Goal: Obtain resource: Download file/media

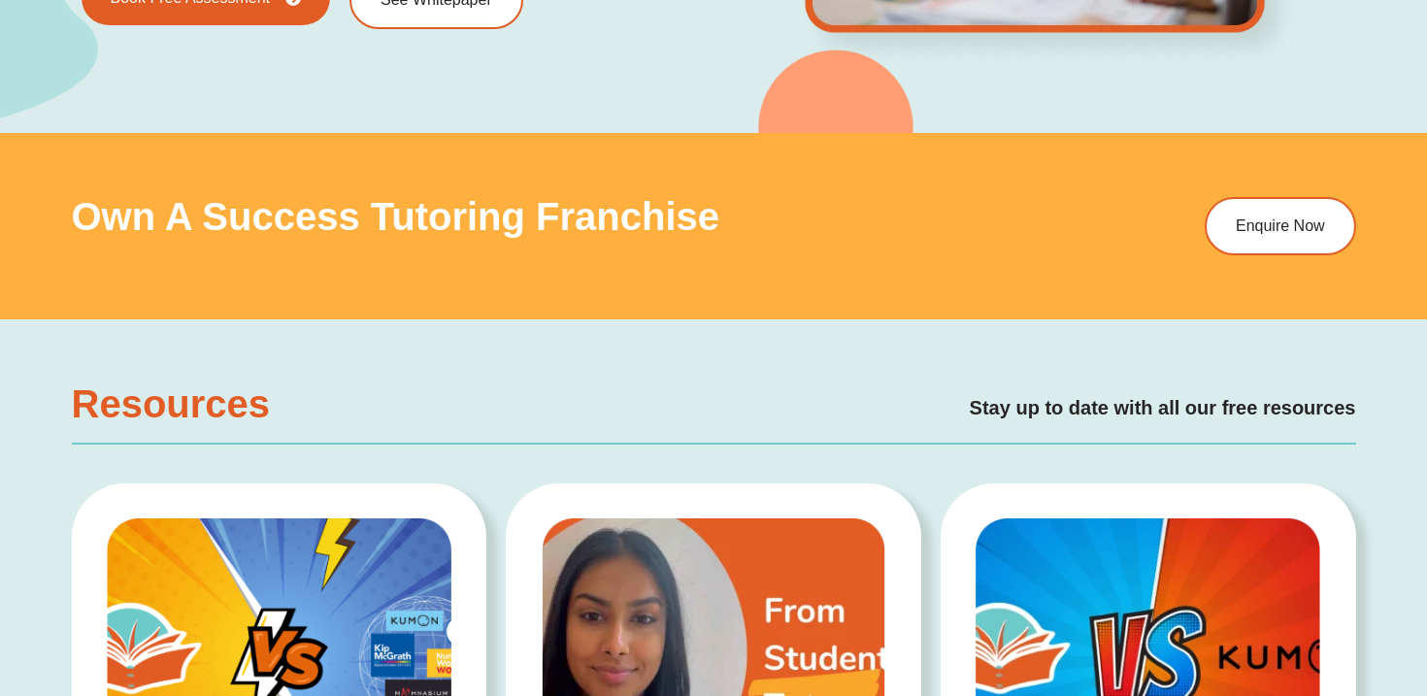
scroll to position [3362, 0]
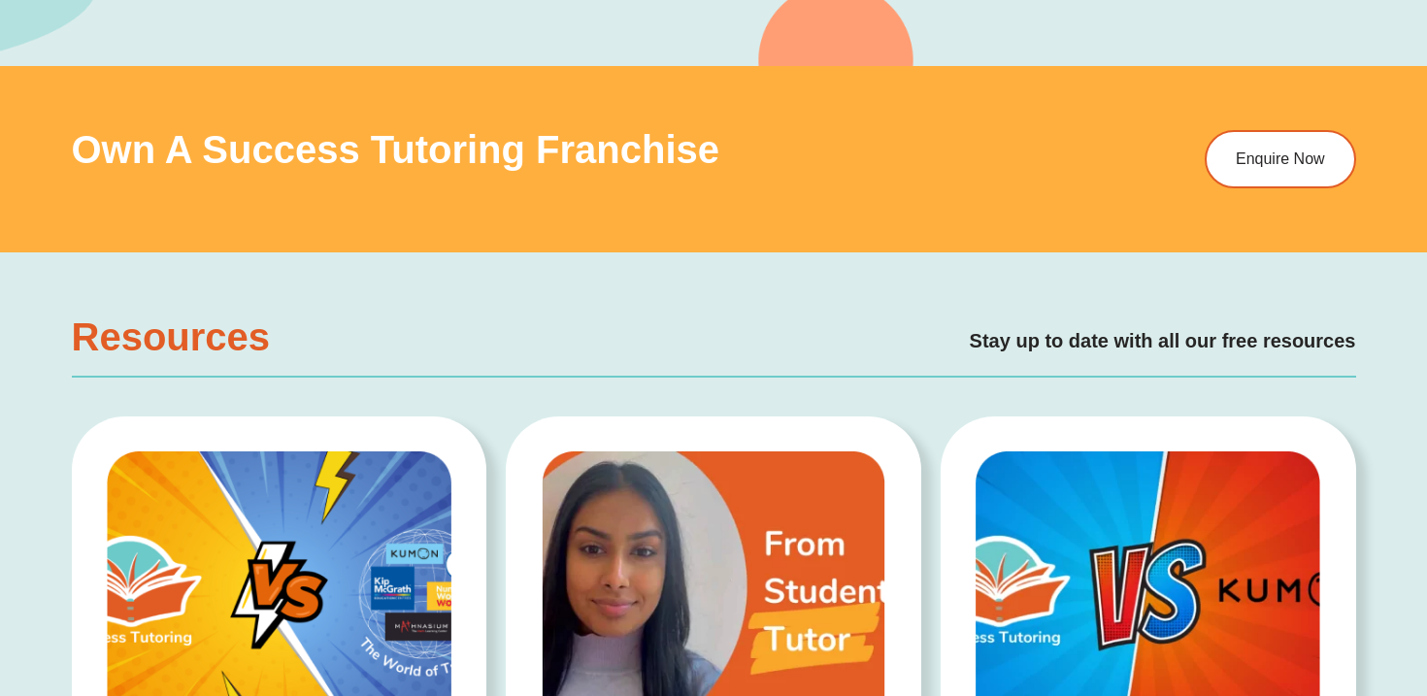
click at [1170, 340] on h2 "Stay up to date with all our free resources" at bounding box center [836, 341] width 1037 height 30
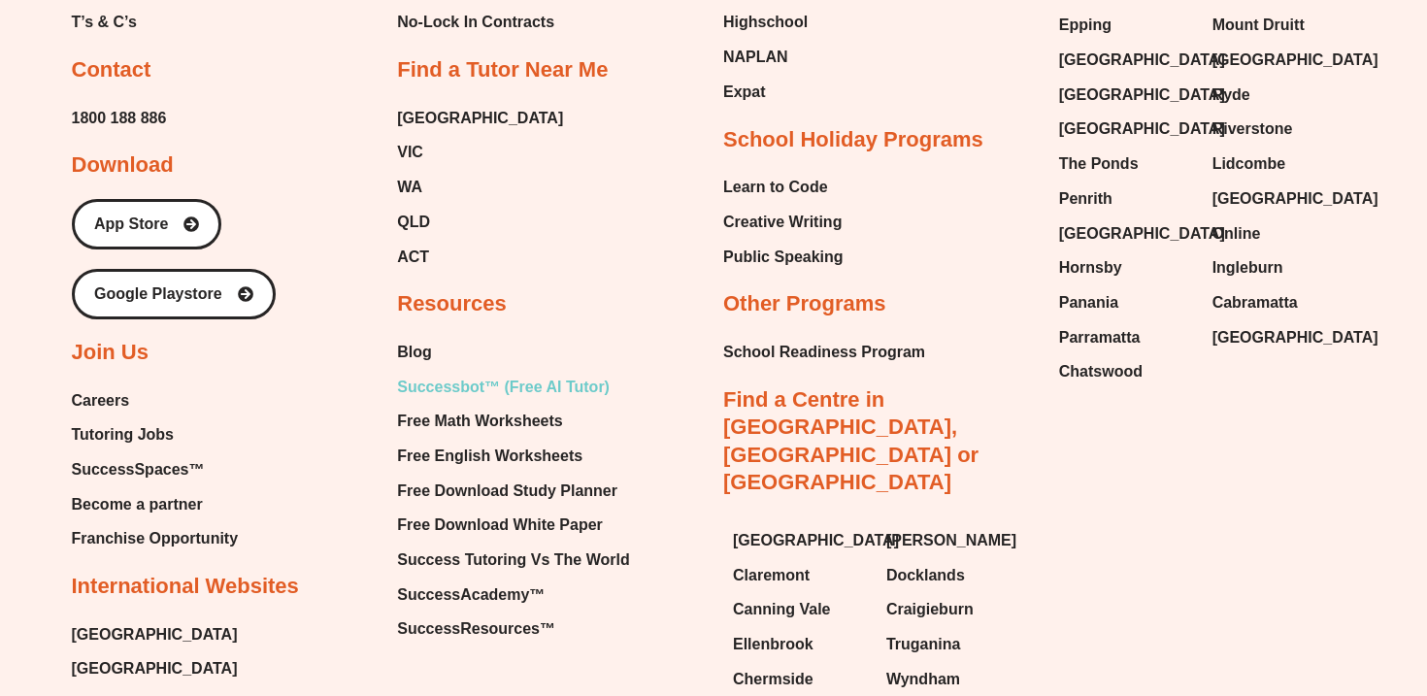
scroll to position [8217, 0]
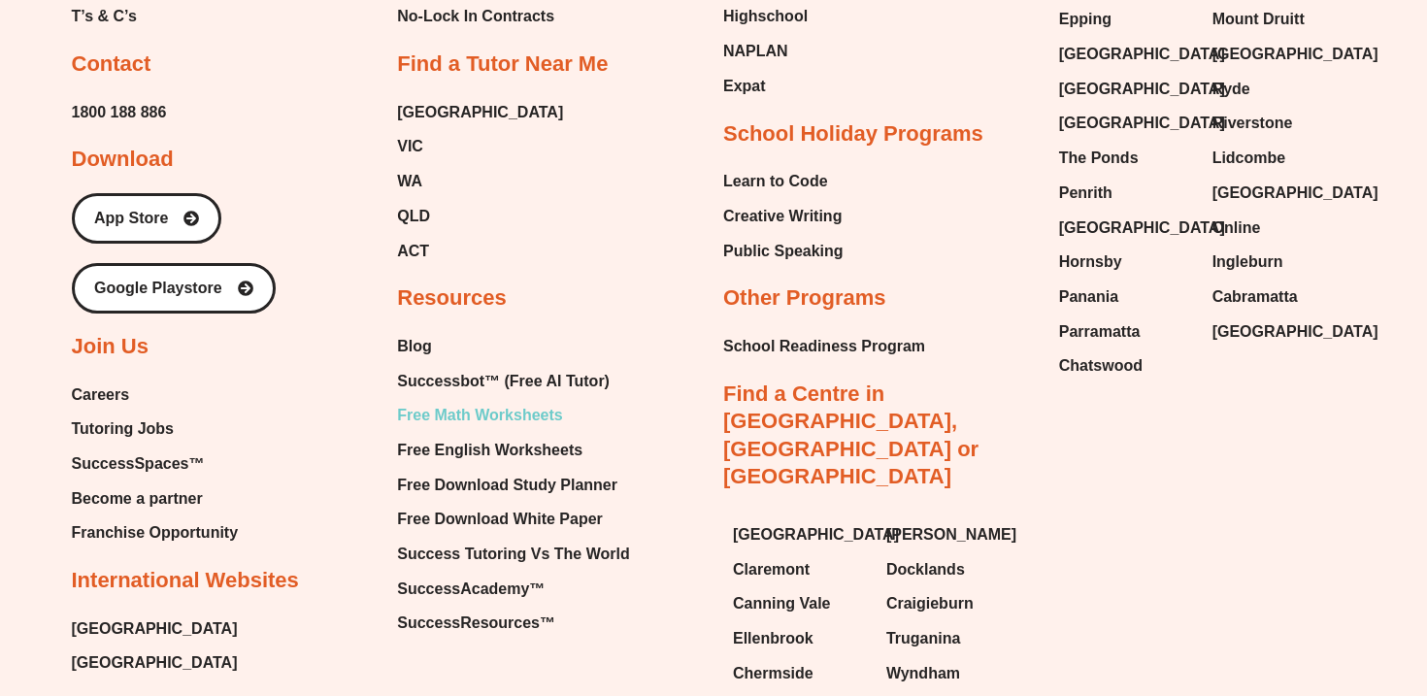
click at [521, 401] on span "Free Math Worksheets" at bounding box center [479, 415] width 165 height 29
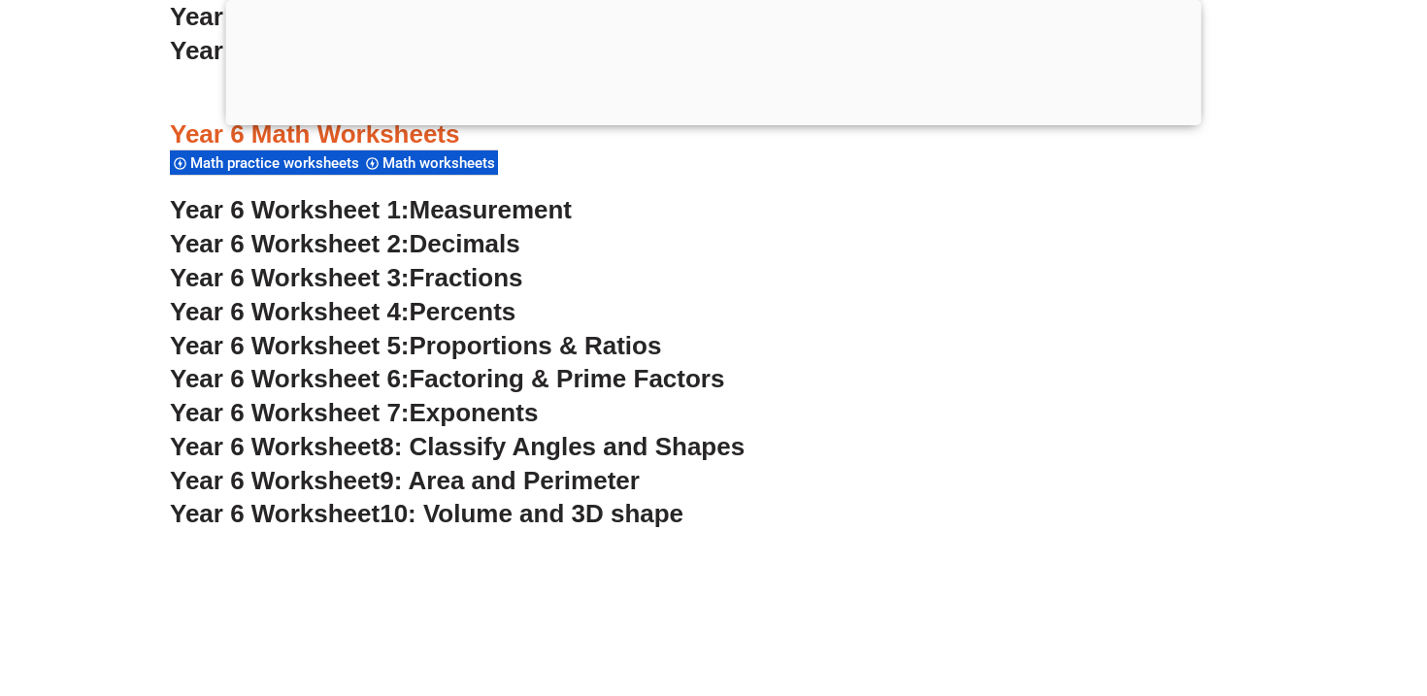
scroll to position [4593, 0]
click at [533, 211] on span "Measurement" at bounding box center [491, 208] width 163 height 29
click at [536, 478] on span "9: Area and Perimeter" at bounding box center [510, 479] width 260 height 29
click at [522, 516] on span "10: Volume and 3D shape" at bounding box center [532, 512] width 304 height 29
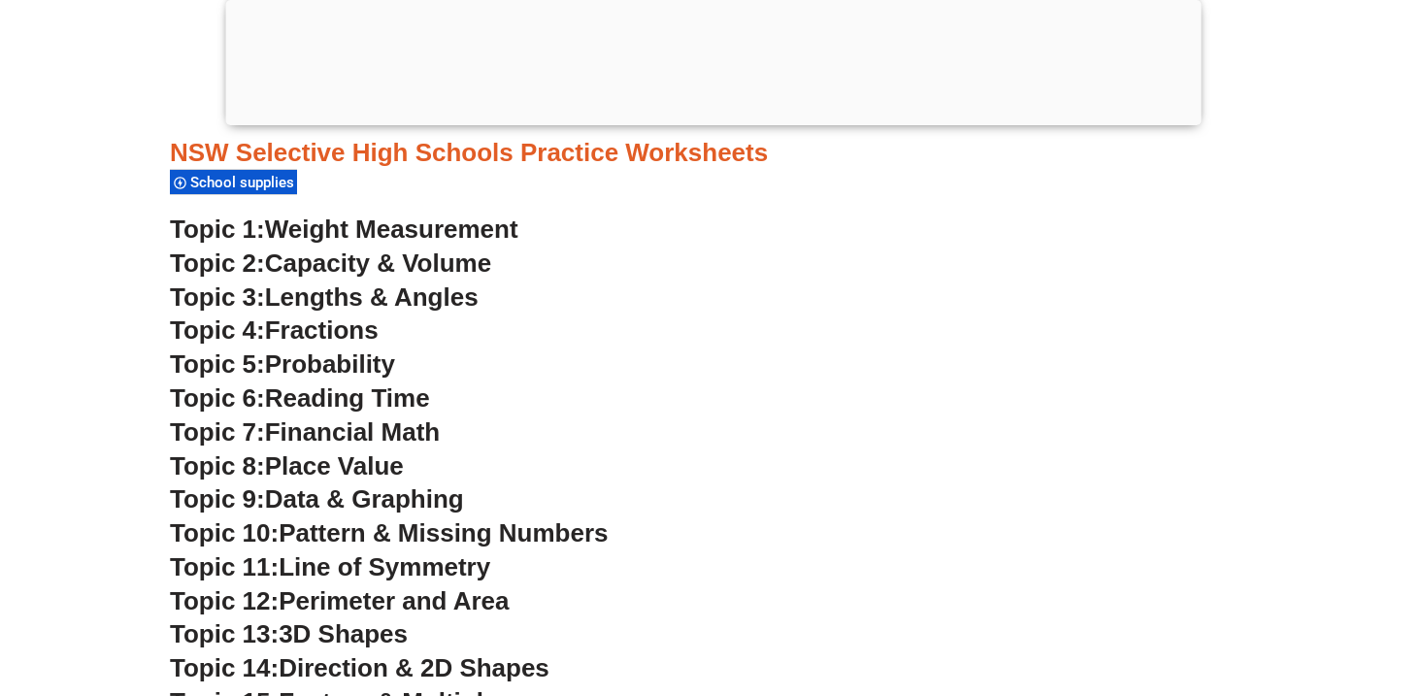
scroll to position [5300, 0]
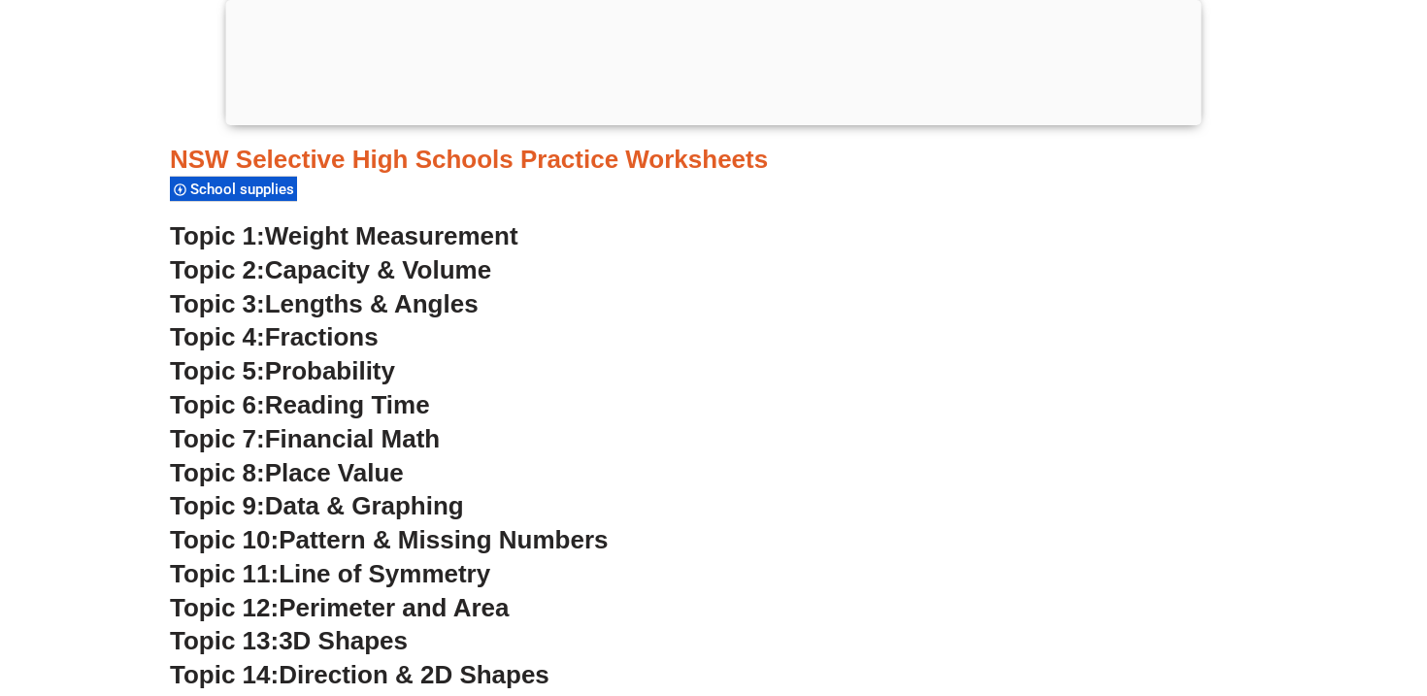
click at [427, 267] on span "Capacity & Volume" at bounding box center [378, 269] width 226 height 29
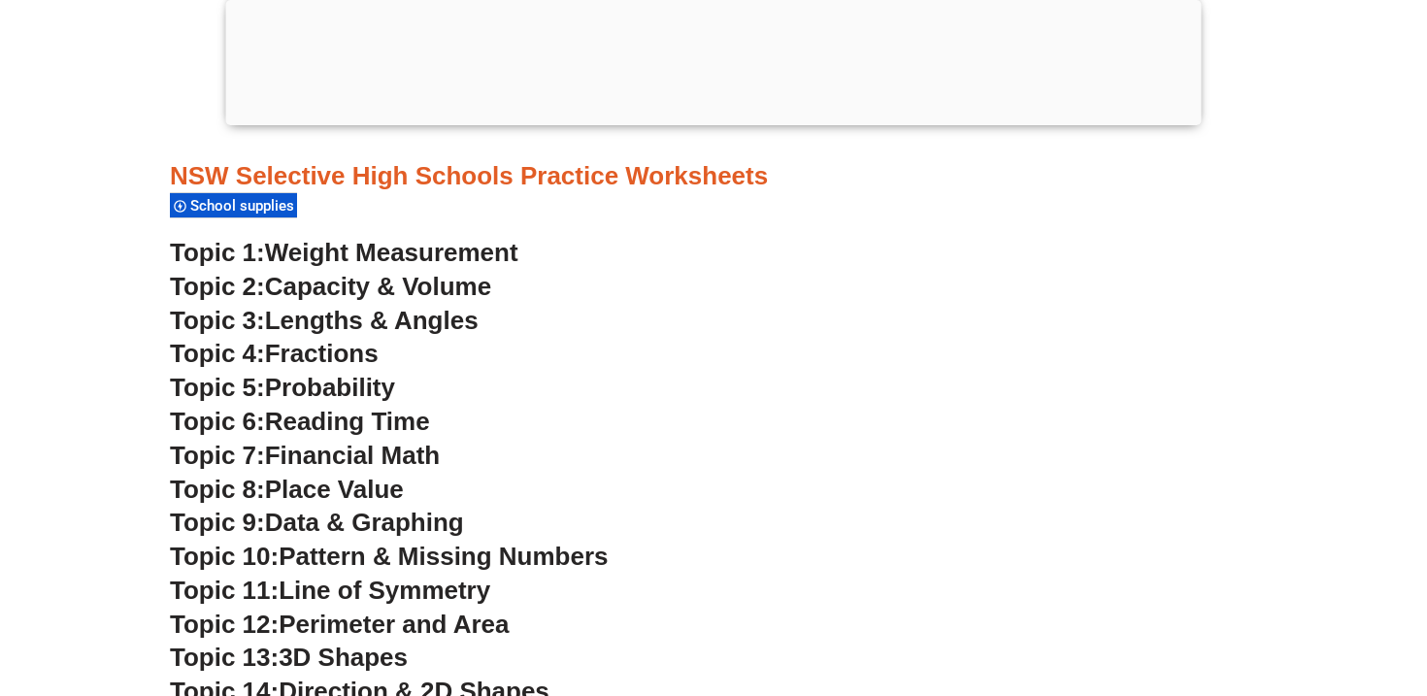
click at [478, 248] on span "Weight Measurement" at bounding box center [391, 252] width 253 height 29
click at [428, 309] on span "Lengths & Angles" at bounding box center [372, 320] width 214 height 29
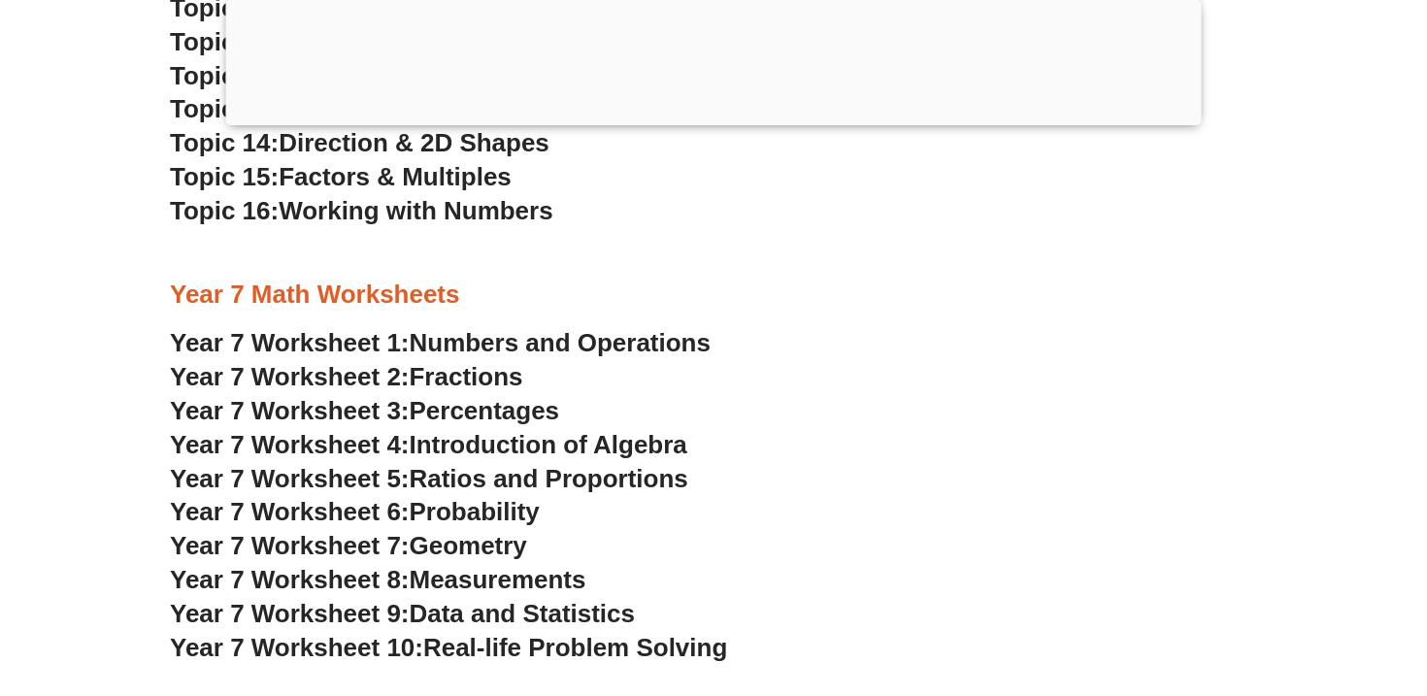
scroll to position [5906, 0]
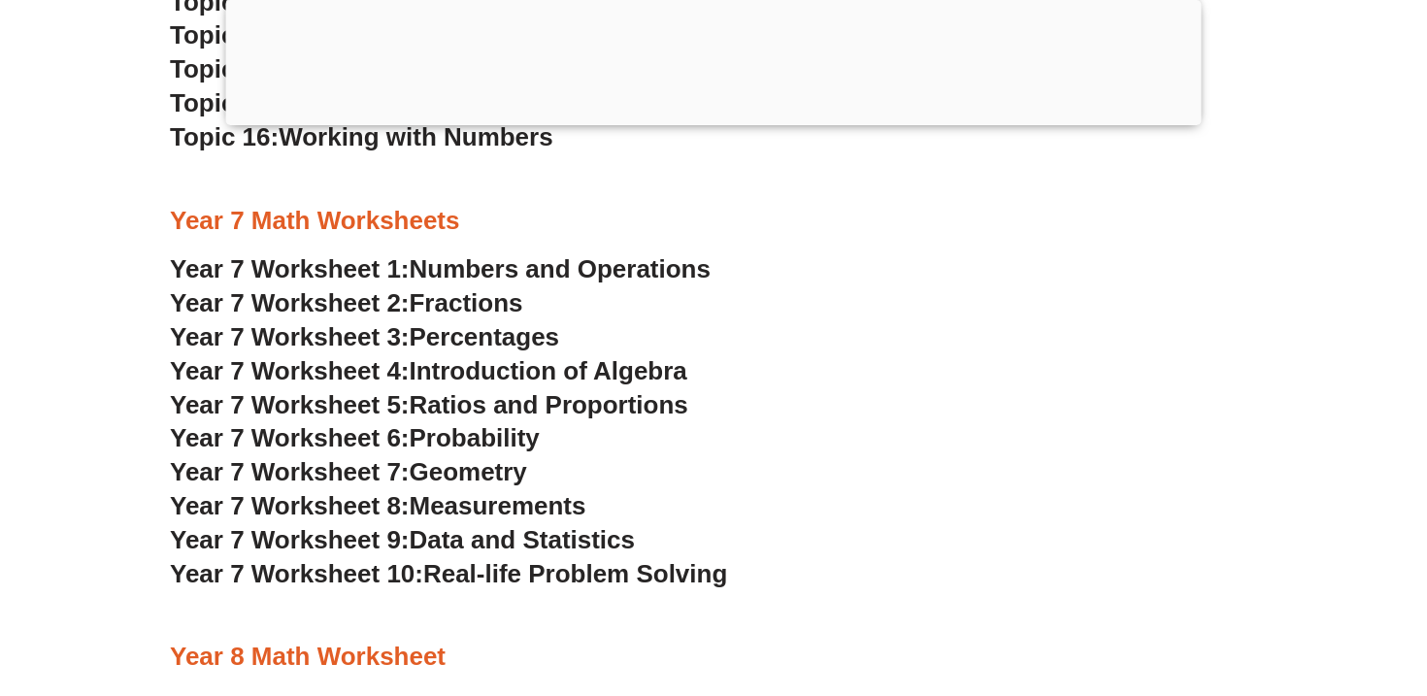
click at [456, 506] on span "Measurements" at bounding box center [498, 505] width 177 height 29
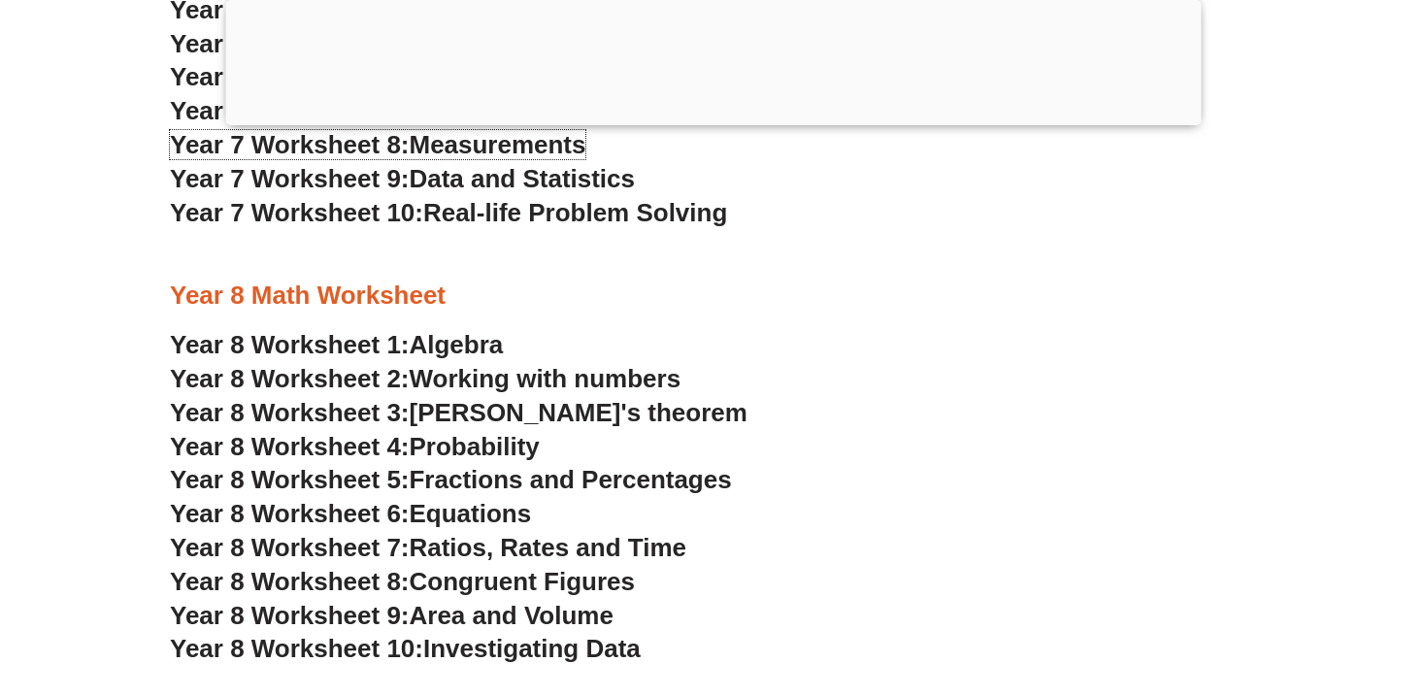
scroll to position [6305, 0]
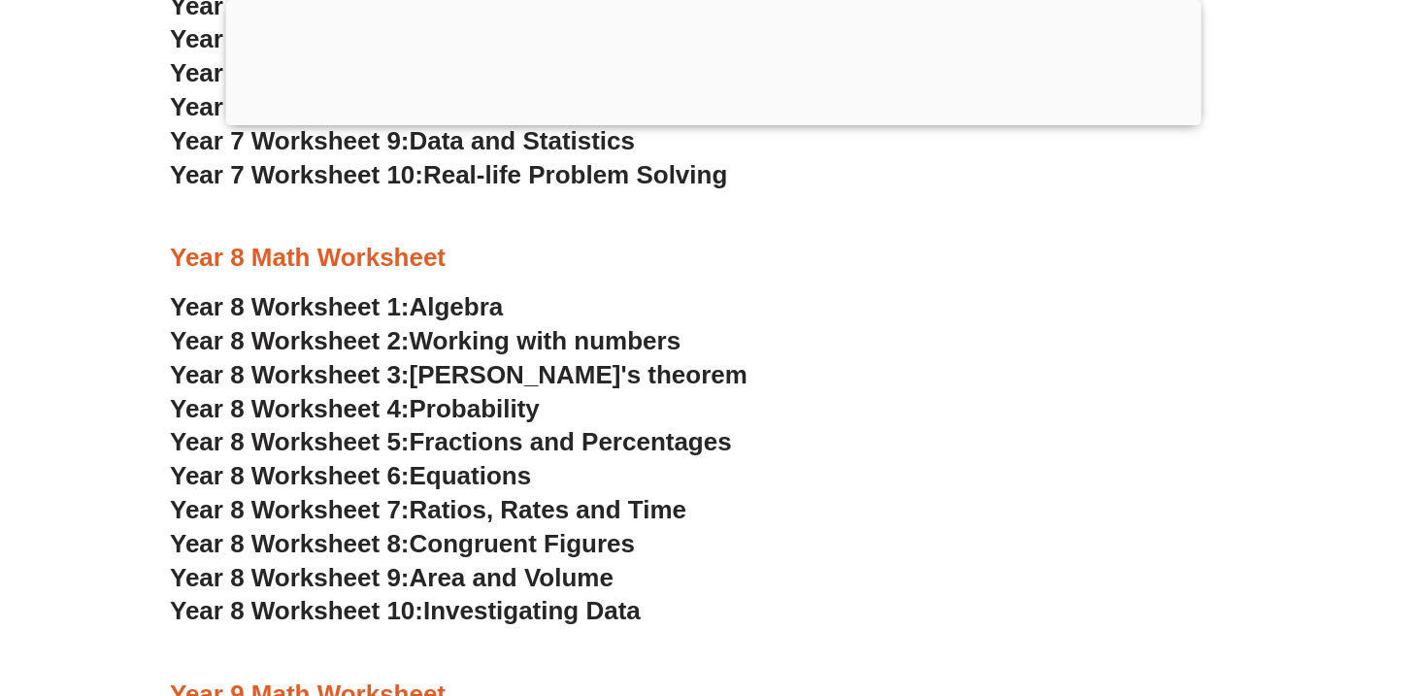
click at [548, 570] on span "Area and Volume" at bounding box center [512, 577] width 204 height 29
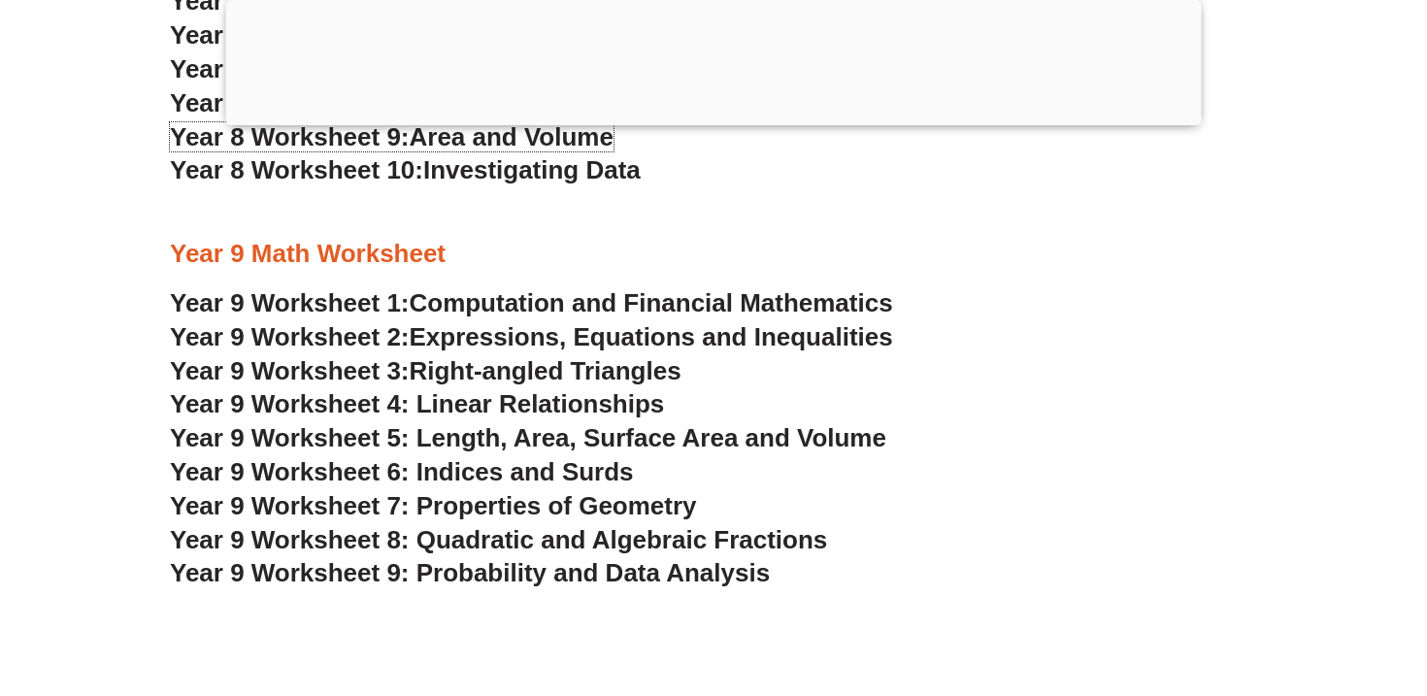
scroll to position [6747, 0]
click at [764, 433] on span "Year 9 Worksheet 5: Length, Area, Surface Area and Volume" at bounding box center [528, 436] width 716 height 29
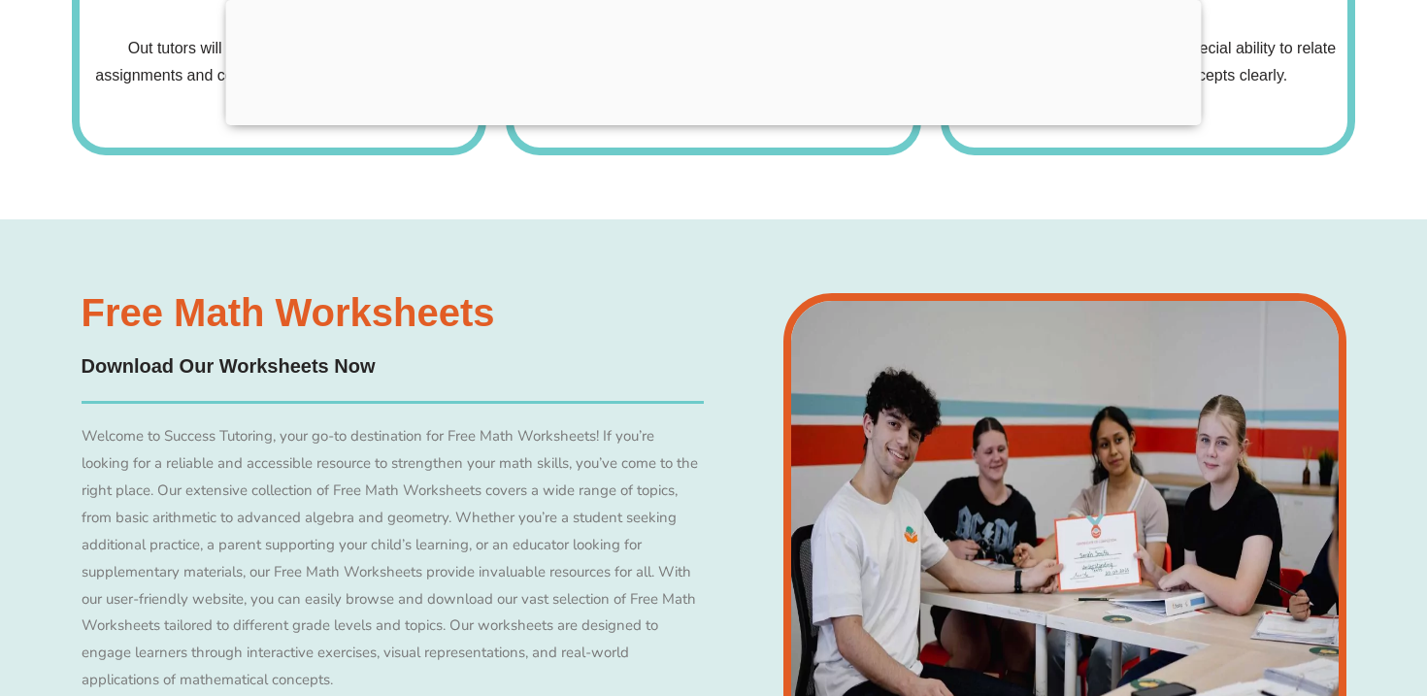
scroll to position [8151, 0]
